Goal: Transaction & Acquisition: Book appointment/travel/reservation

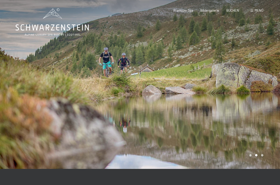
click at [212, 12] on div "Bildergalerie" at bounding box center [210, 10] width 19 height 5
click at [236, 10] on span "BUCHEN" at bounding box center [233, 10] width 13 height 4
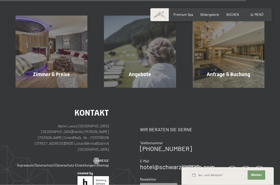
scroll to position [655, 0]
click at [145, 83] on span "Mehr erfahren" at bounding box center [141, 85] width 26 height 5
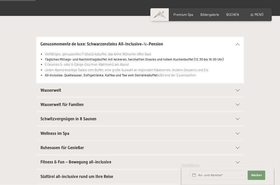
scroll to position [94, 0]
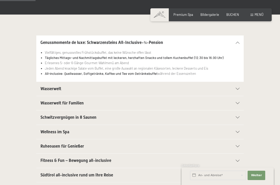
click at [95, 162] on h2 "Fitness & Fun – Bewegung all-inclusive" at bounding box center [129, 161] width 179 height 6
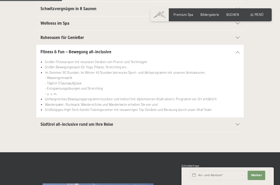
scroll to position [173, 0]
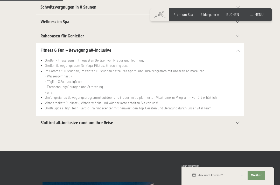
click at [240, 123] on div "Südtirol all-inclusive rund um Ihre Reise" at bounding box center [139, 123] width 199 height 14
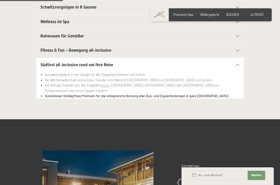
click at [238, 64] on icon at bounding box center [238, 65] width 4 height 2
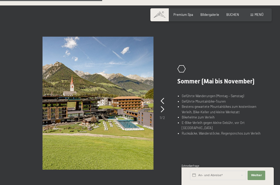
scroll to position [261, 0]
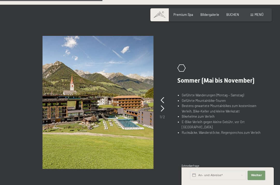
click at [260, 177] on span "Weiter" at bounding box center [256, 175] width 11 height 4
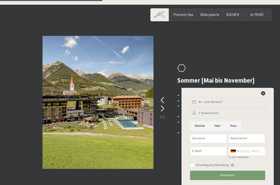
click at [264, 180] on button "Absenden" at bounding box center [227, 175] width 75 height 9
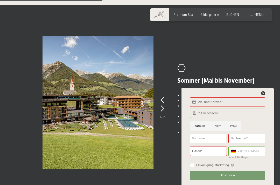
click at [264, 103] on li "Geführte Mountainbike-Touren" at bounding box center [223, 100] width 83 height 5
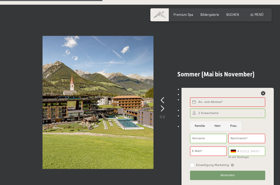
click at [264, 95] on icon at bounding box center [263, 93] width 4 height 4
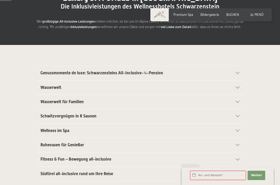
scroll to position [0, 0]
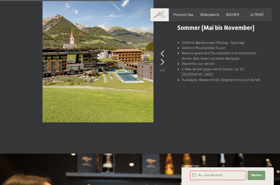
scroll to position [308, 0]
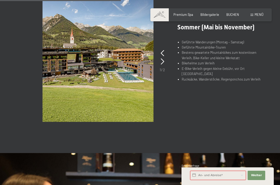
click at [167, 52] on div ".st0{fill:none;stroke:#FFFFFF;stroke-width:2;stroke-linecap:round;stroke-miterl…" at bounding box center [216, 56] width 98 height 64
click at [161, 62] on icon at bounding box center [162, 61] width 3 height 6
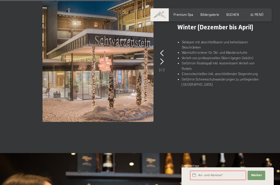
click at [164, 49] on div at bounding box center [161, 53] width 3 height 8
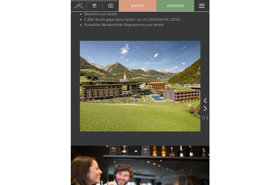
scroll to position [245, 0]
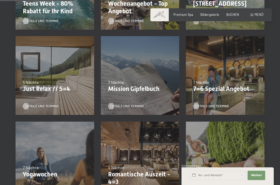
scroll to position [184, 0]
